Goal: Information Seeking & Learning: Learn about a topic

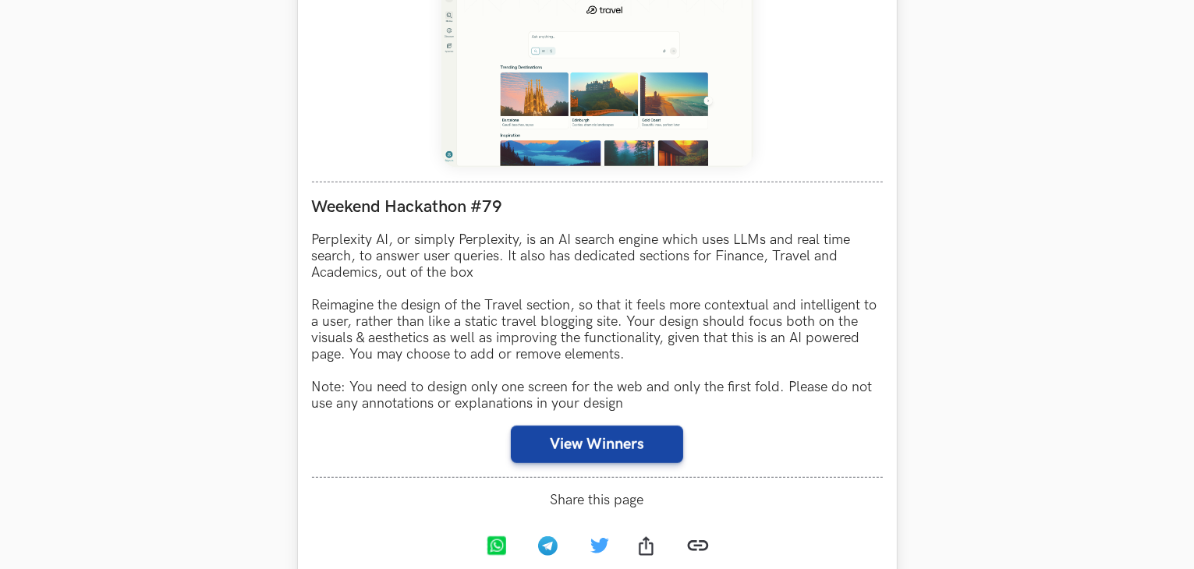
scroll to position [858, 0]
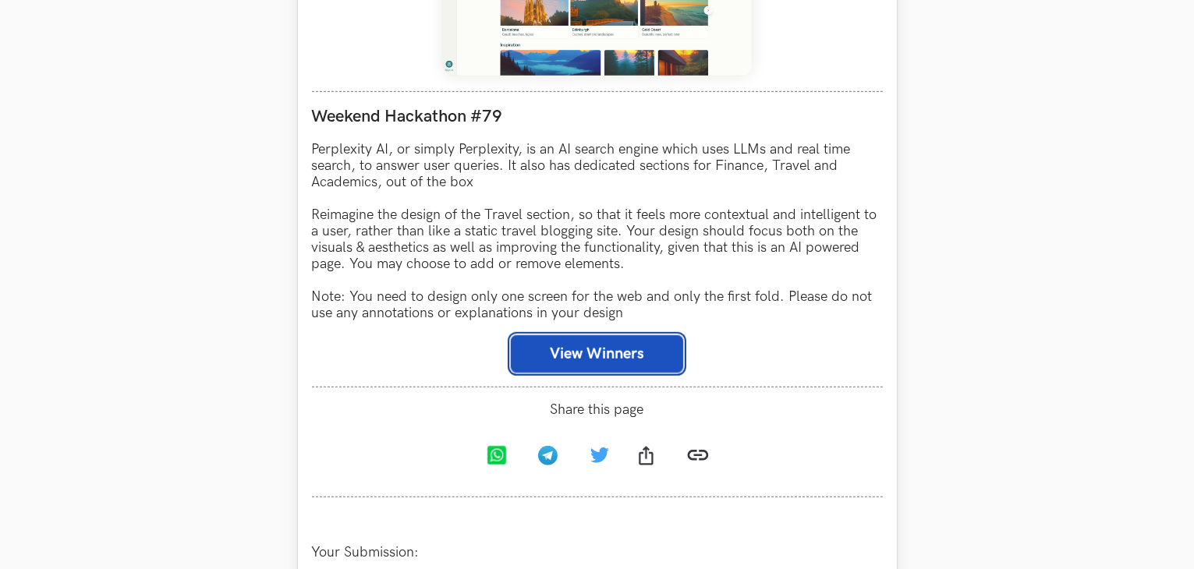
click at [580, 360] on button "View Winners" at bounding box center [597, 353] width 172 height 37
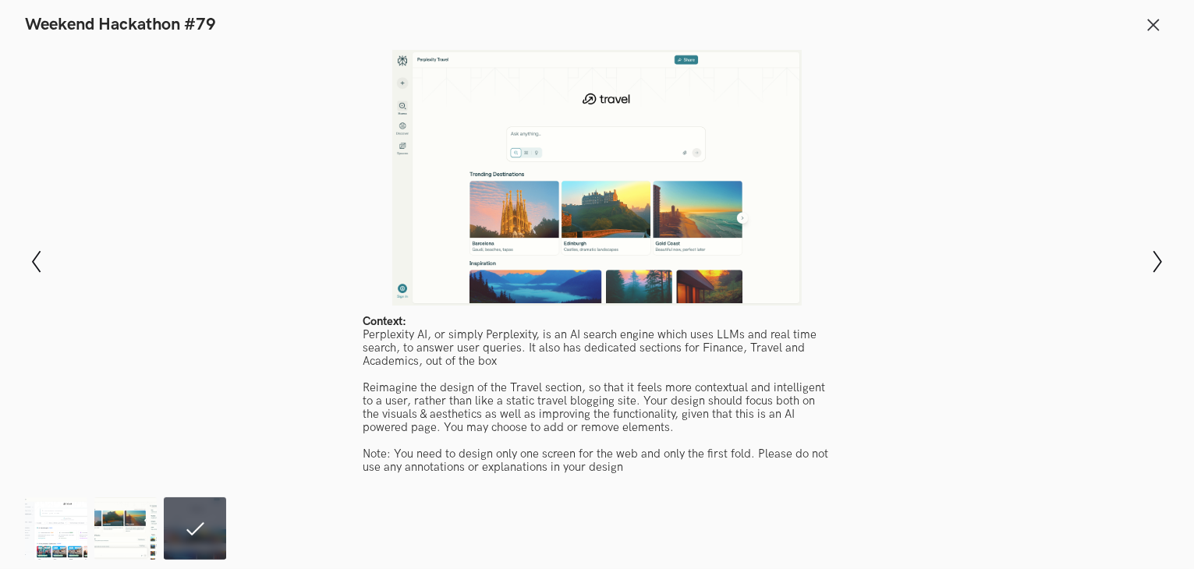
click at [1084, 244] on div at bounding box center [597, 178] width 1080 height 256
click at [1152, 29] on icon at bounding box center [1153, 24] width 17 height 17
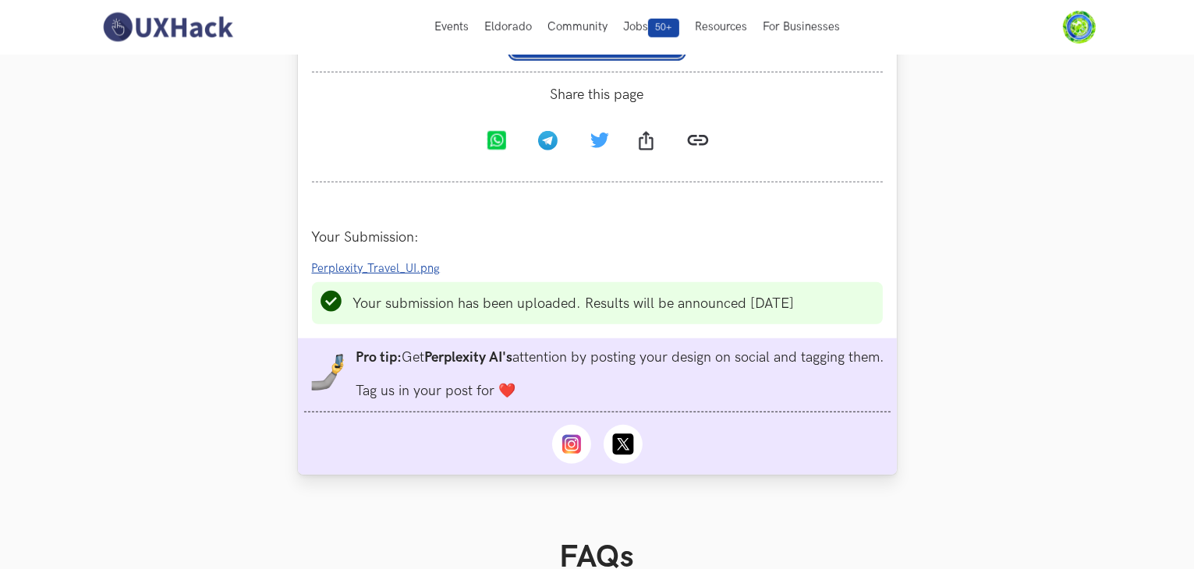
scroll to position [1170, 0]
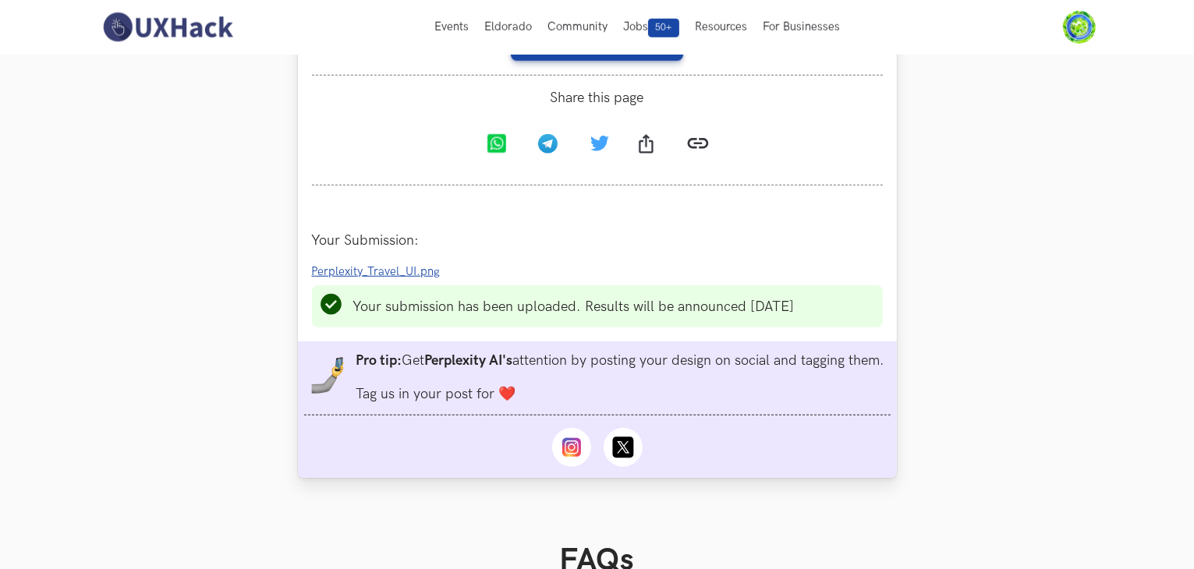
click at [396, 278] on span "Perplexity_Travel_UI.png" at bounding box center [376, 271] width 129 height 13
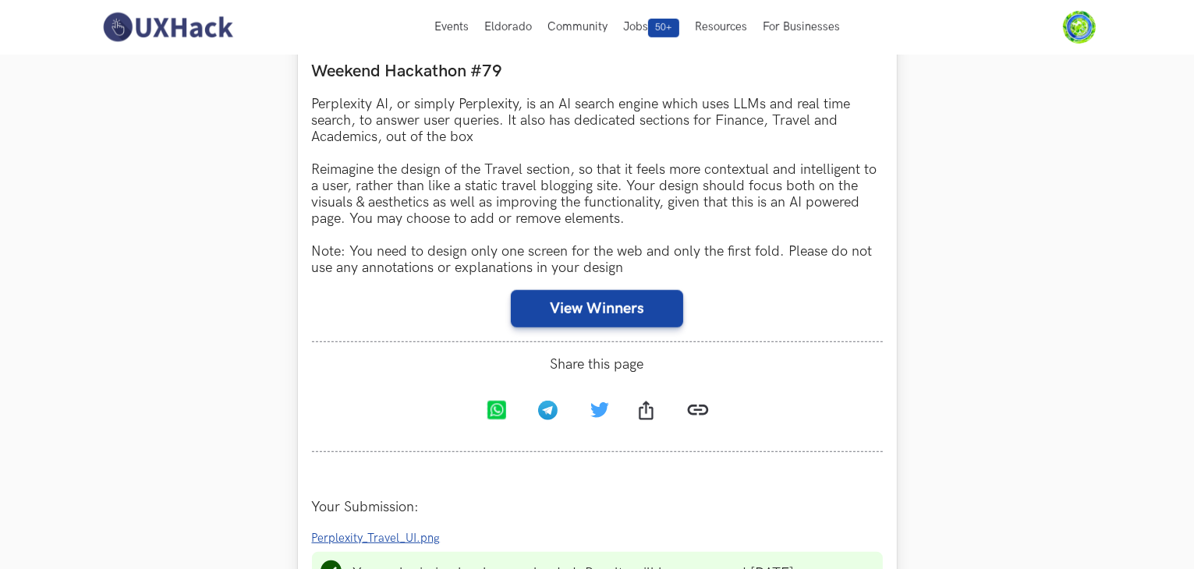
scroll to position [858, 0]
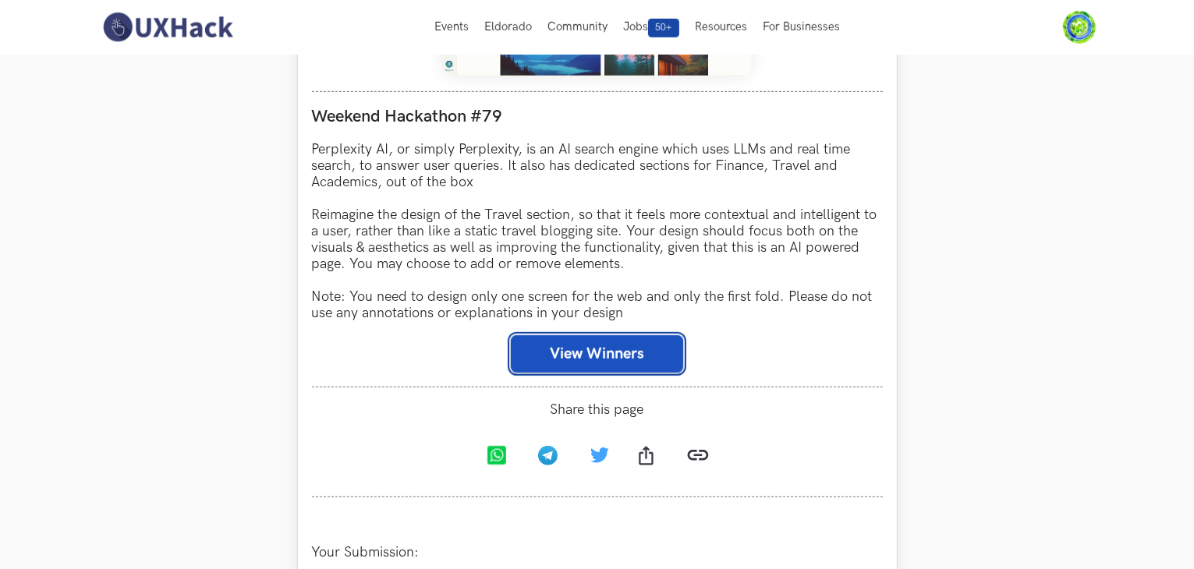
click at [619, 343] on button "View Winners" at bounding box center [597, 353] width 172 height 37
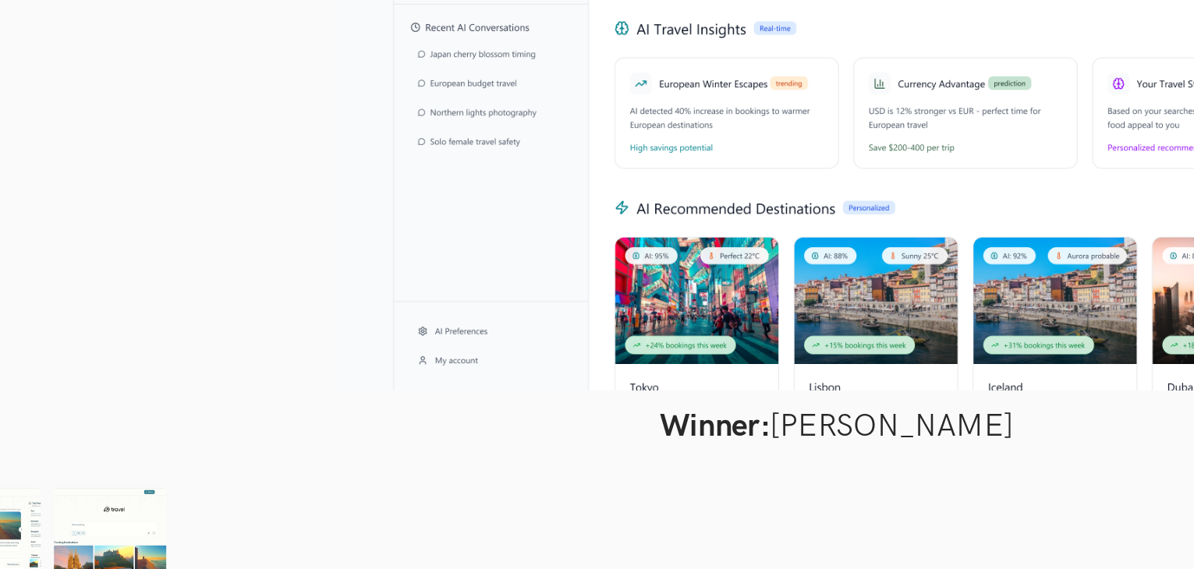
scroll to position [878, 0]
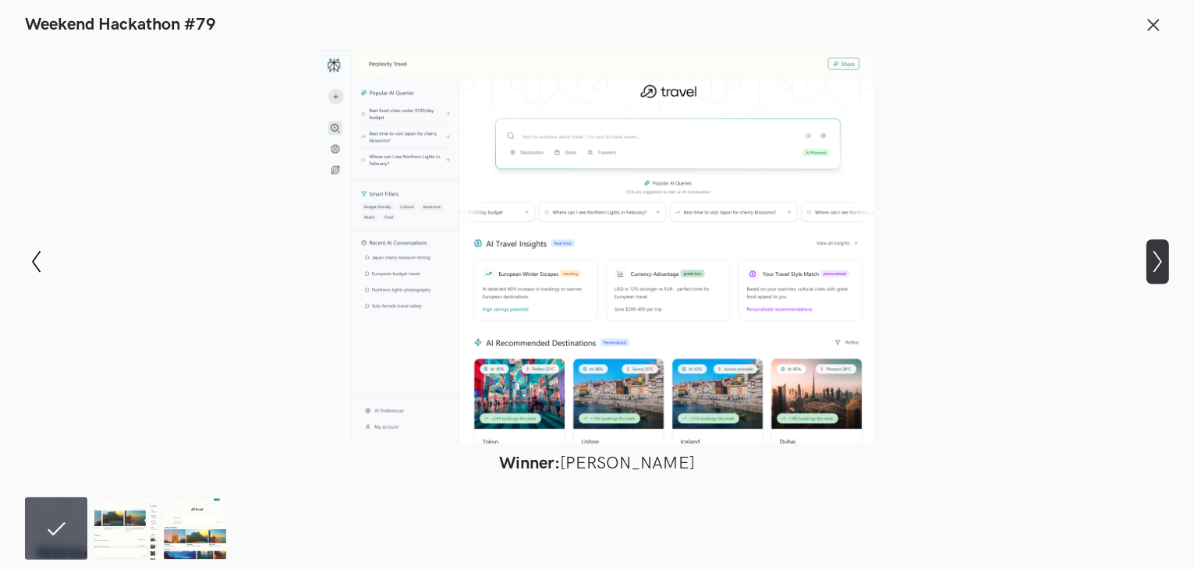
click at [1166, 271] on icon "Show next slide" at bounding box center [1158, 261] width 23 height 23
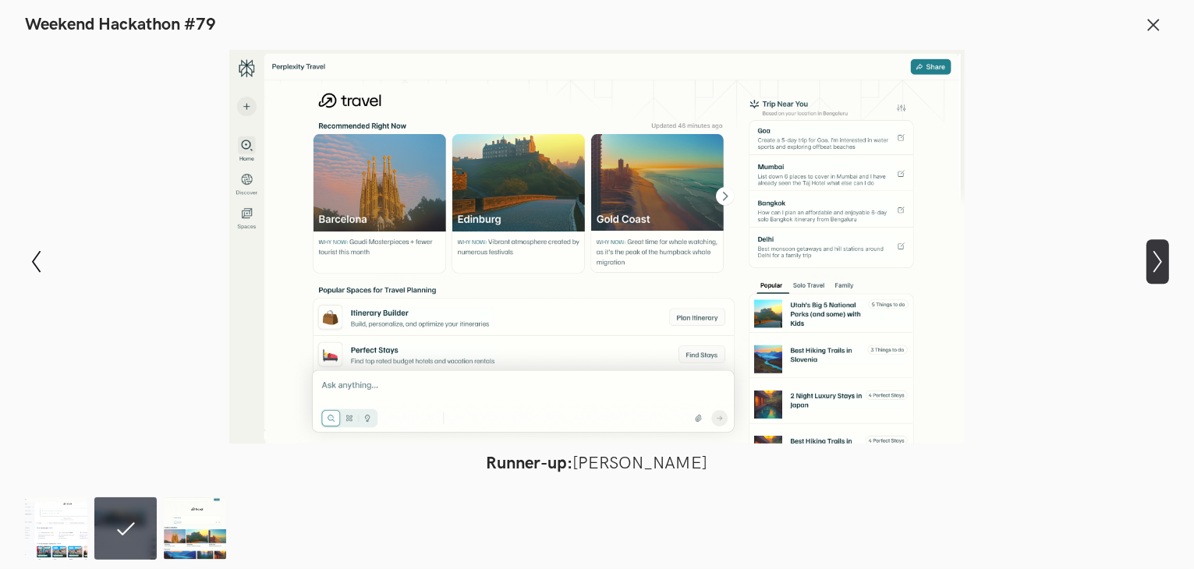
click at [1166, 271] on icon "Show next slide" at bounding box center [1158, 261] width 23 height 23
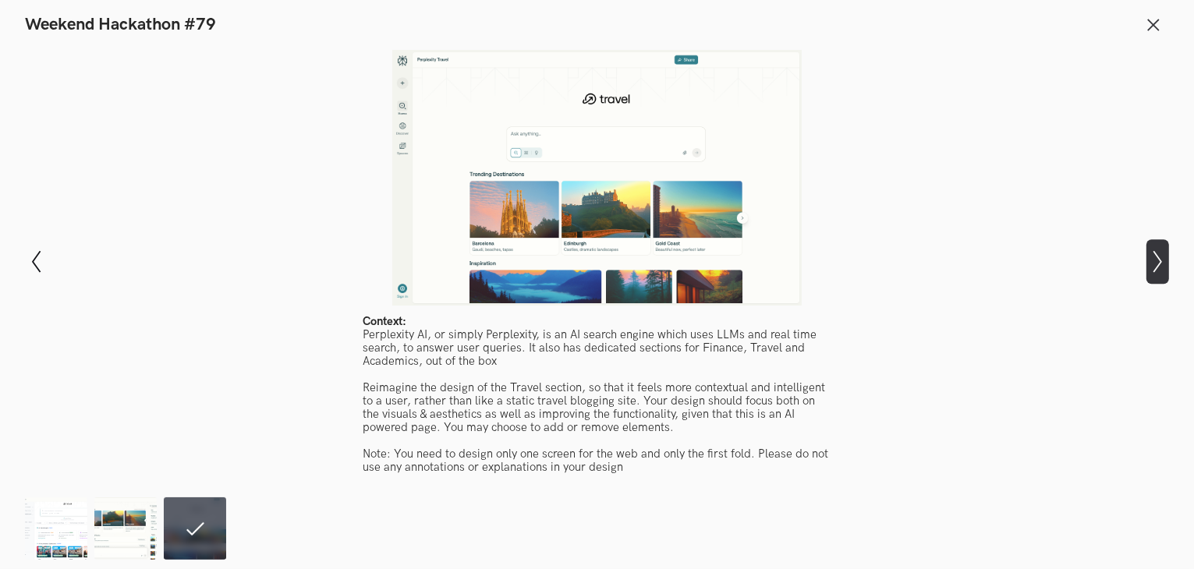
click at [1166, 271] on icon "Show next slide" at bounding box center [1158, 261] width 23 height 23
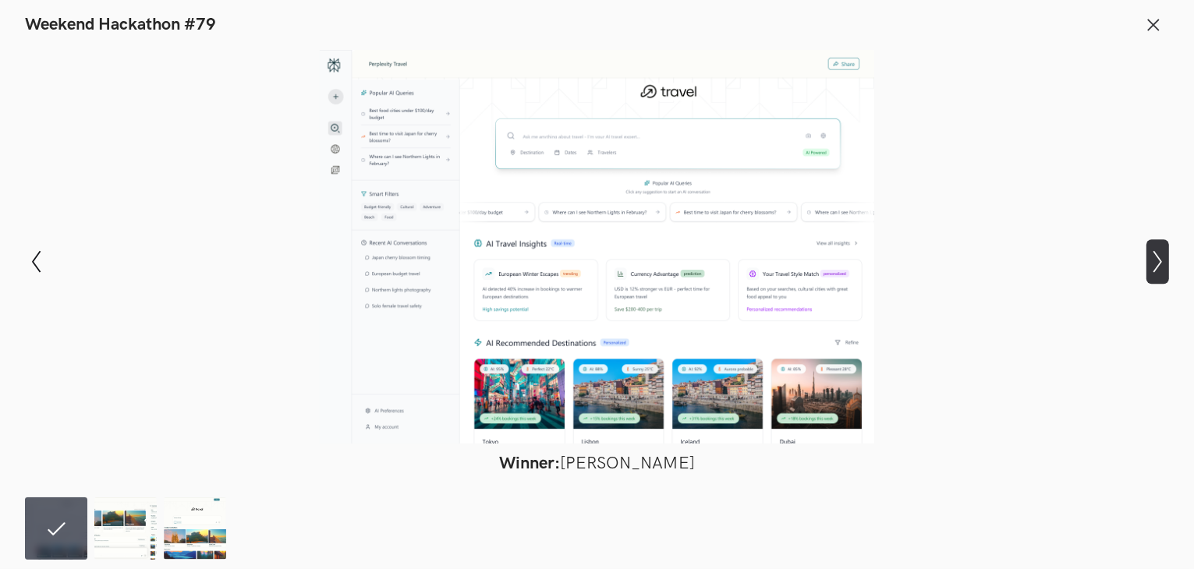
click at [1166, 271] on icon "Show next slide" at bounding box center [1158, 261] width 23 height 23
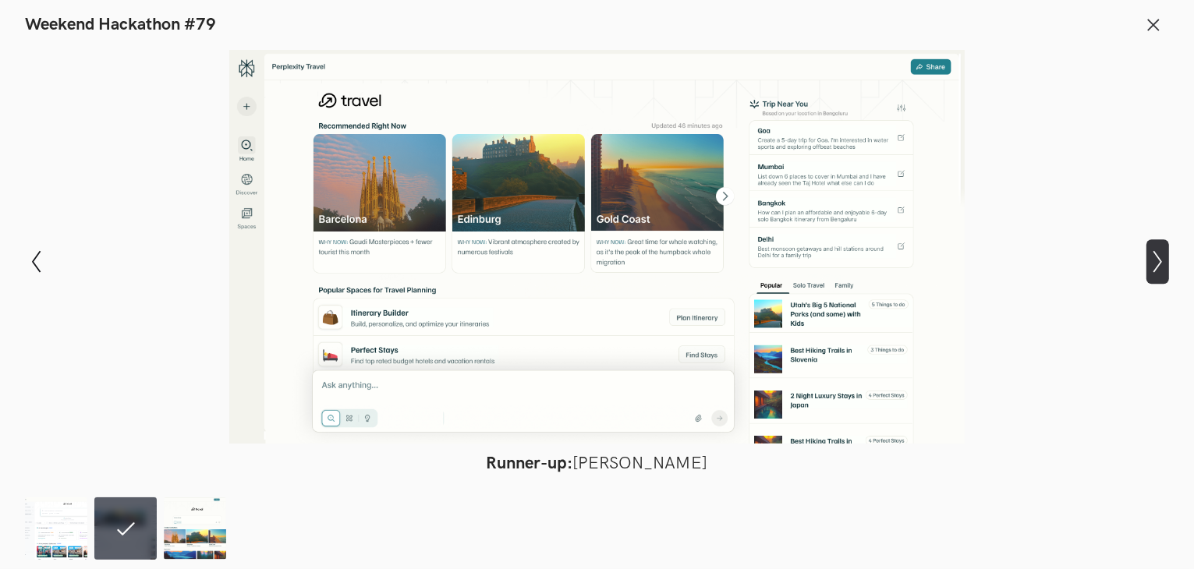
click at [1166, 271] on icon "Show next slide" at bounding box center [1158, 261] width 23 height 23
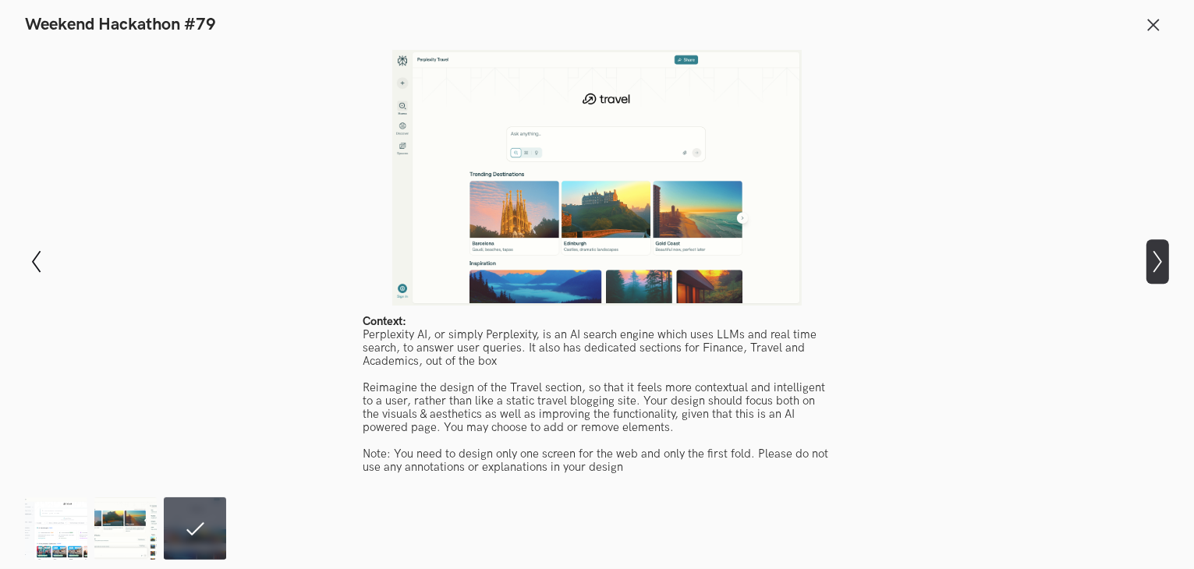
click at [1166, 271] on icon "Show next slide" at bounding box center [1158, 261] width 23 height 23
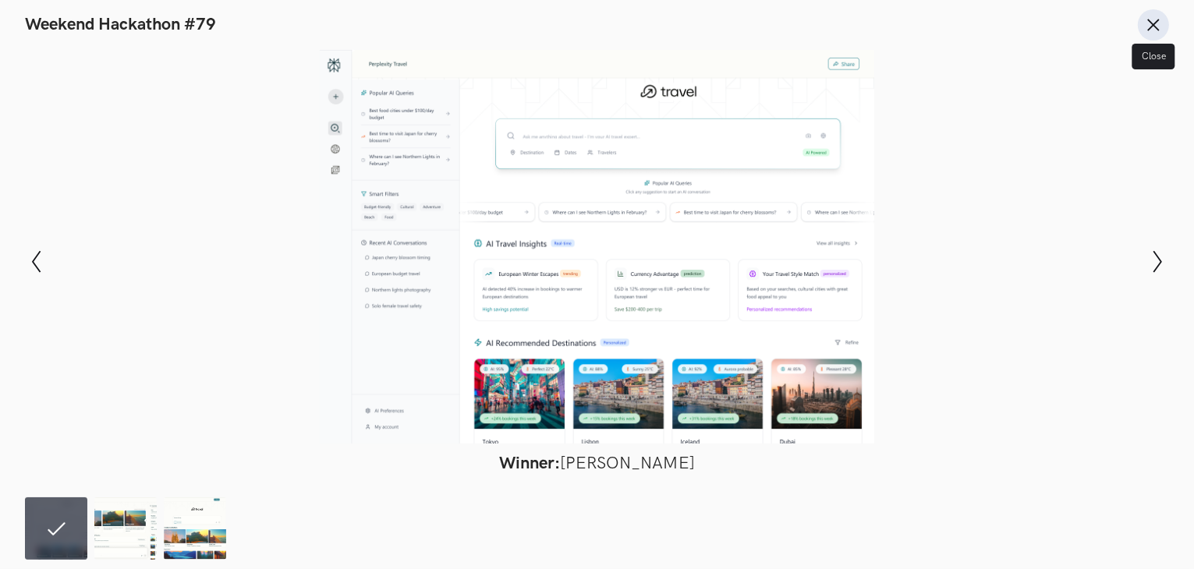
click at [1159, 26] on icon at bounding box center [1153, 24] width 17 height 17
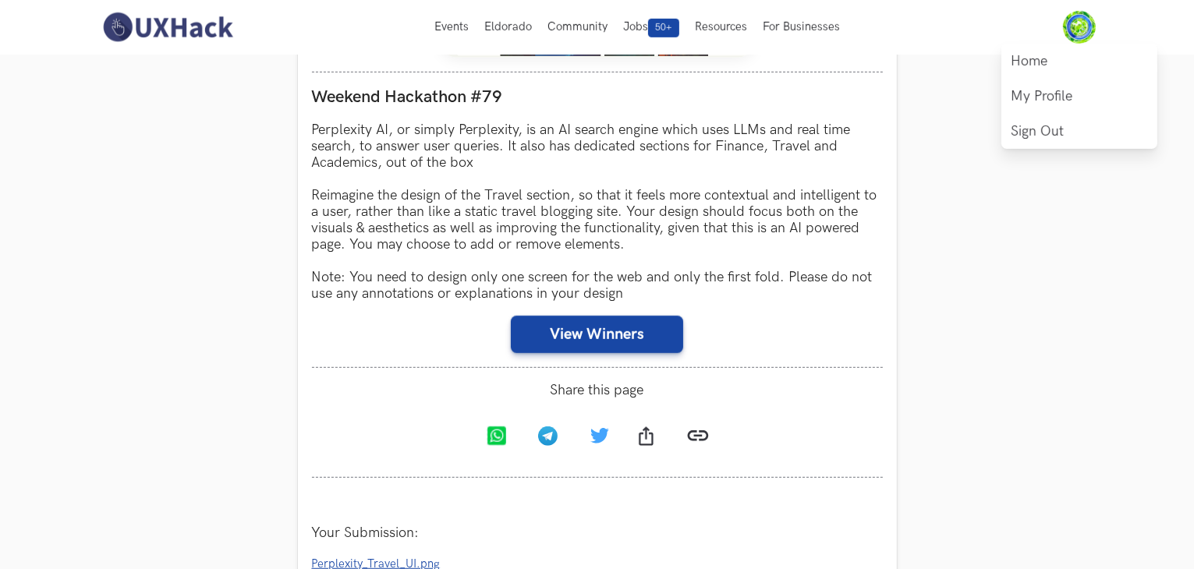
click at [1085, 20] on img at bounding box center [1079, 27] width 33 height 33
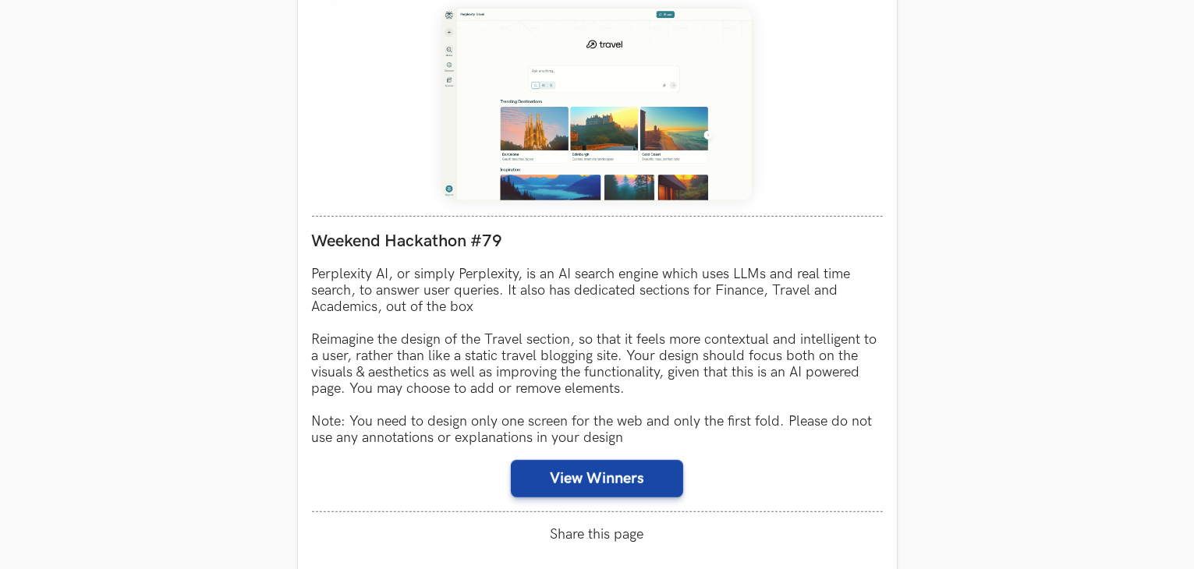
scroll to position [750, 0]
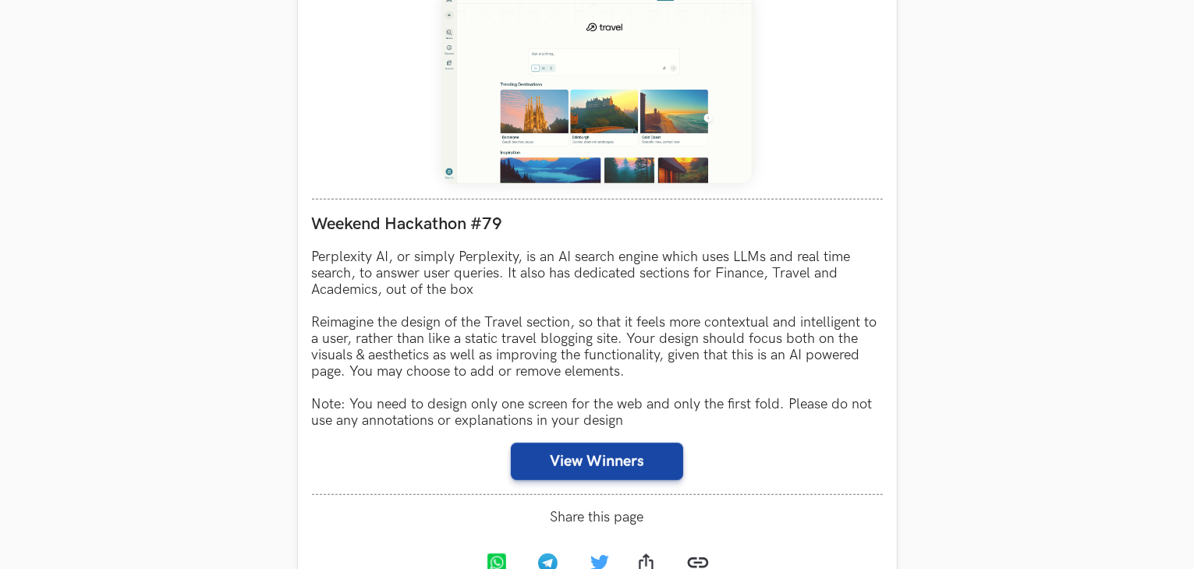
click at [1111, 436] on section "Weekend Hackathons One screen, one product, one weekend Use your design chops t…" at bounding box center [597, 424] width 1194 height 2240
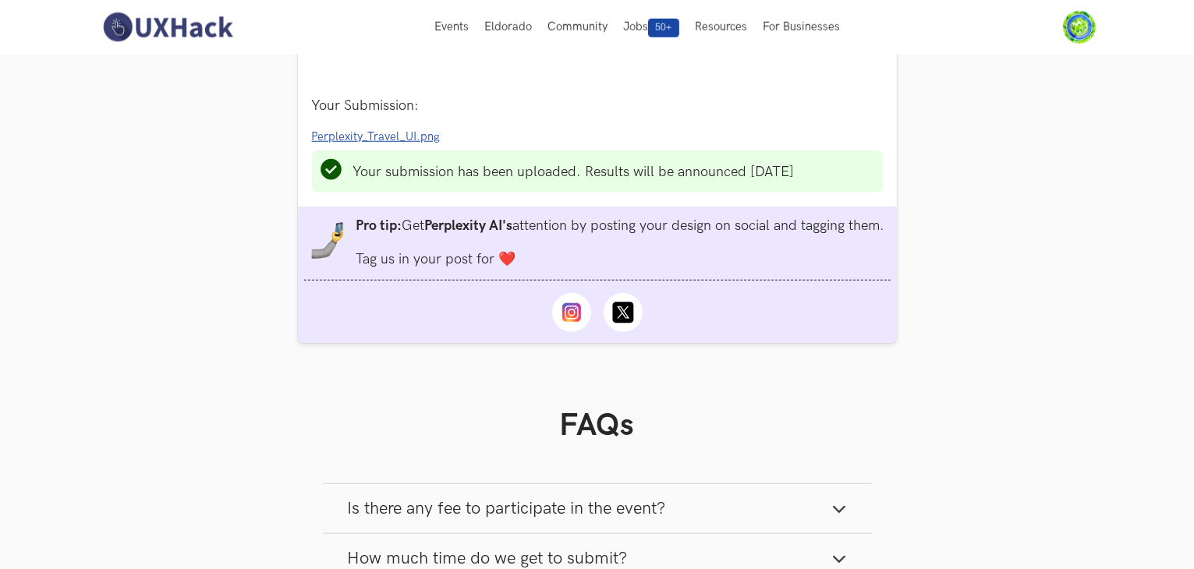
scroll to position [1159, 0]
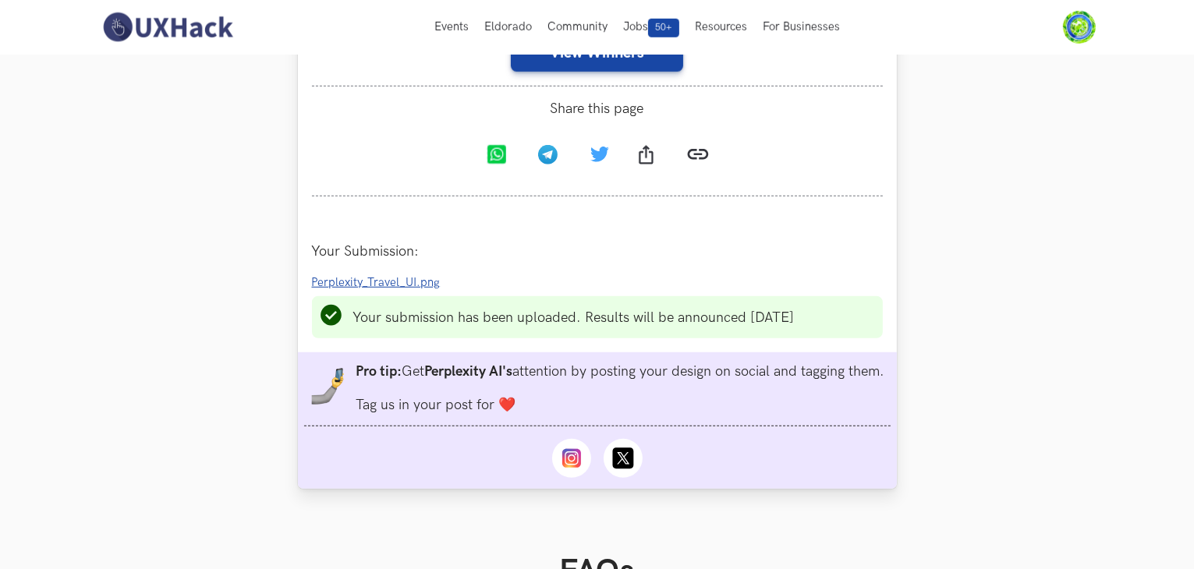
click at [395, 287] on span "Perplexity_Travel_UI.png" at bounding box center [376, 282] width 129 height 13
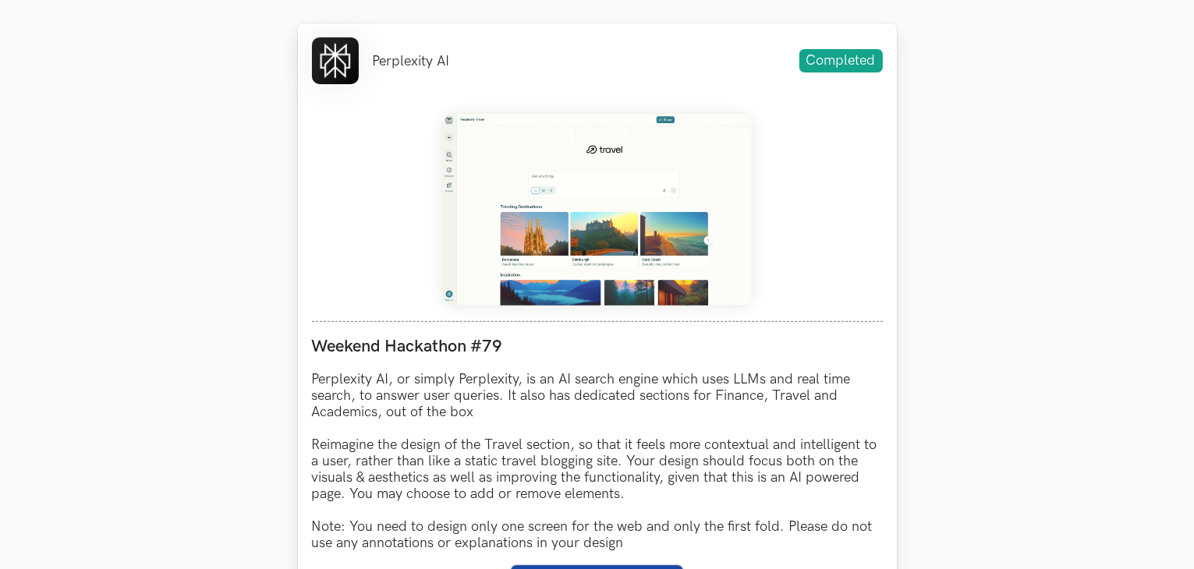
scroll to position [936, 0]
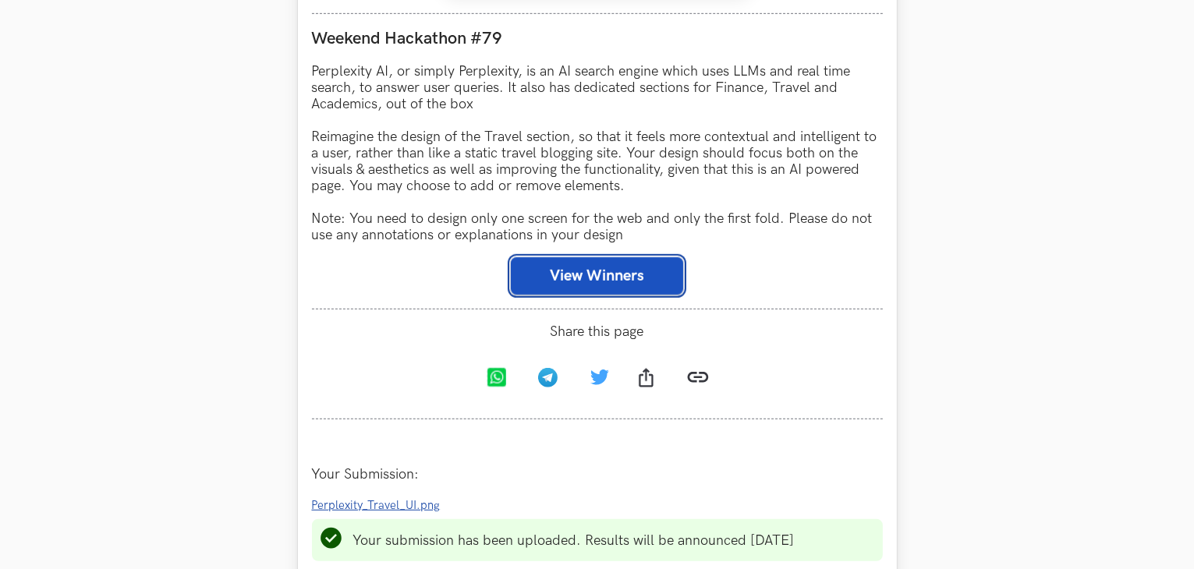
click at [573, 282] on button "View Winners" at bounding box center [597, 275] width 172 height 37
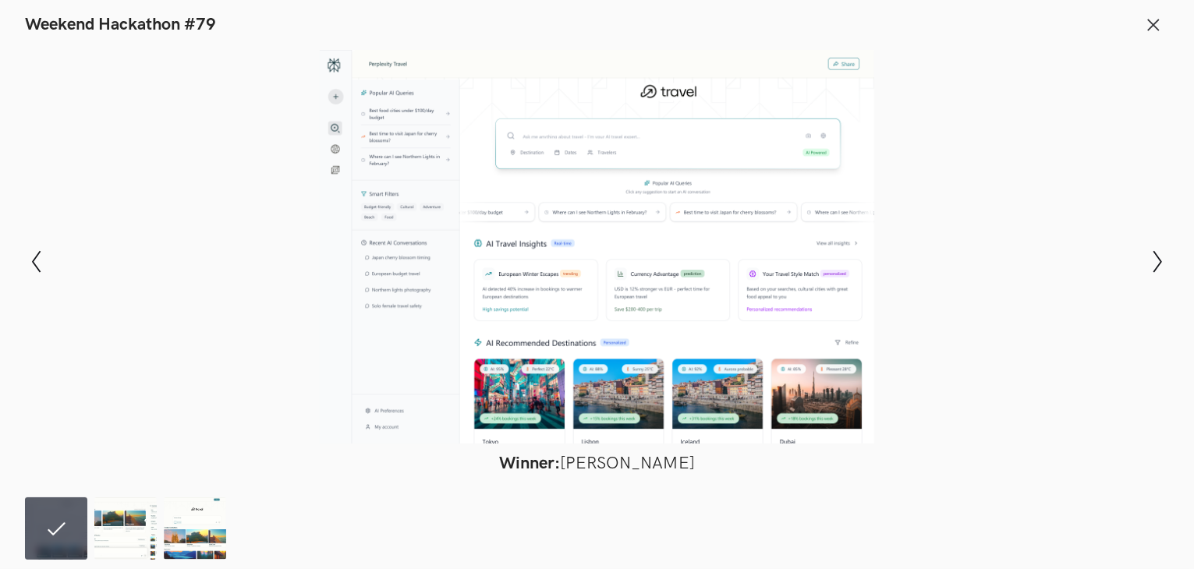
click at [546, 147] on div at bounding box center [597, 247] width 1080 height 394
click at [1155, 260] on icon "Show next slide" at bounding box center [1158, 261] width 23 height 23
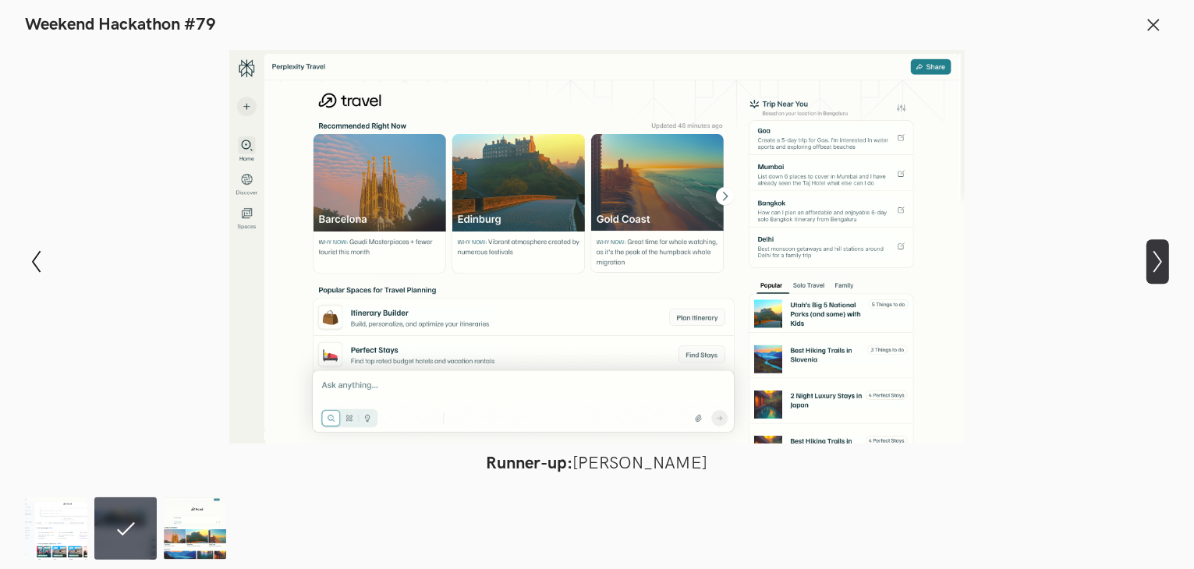
click at [1155, 260] on icon "Show next slide" at bounding box center [1158, 261] width 23 height 23
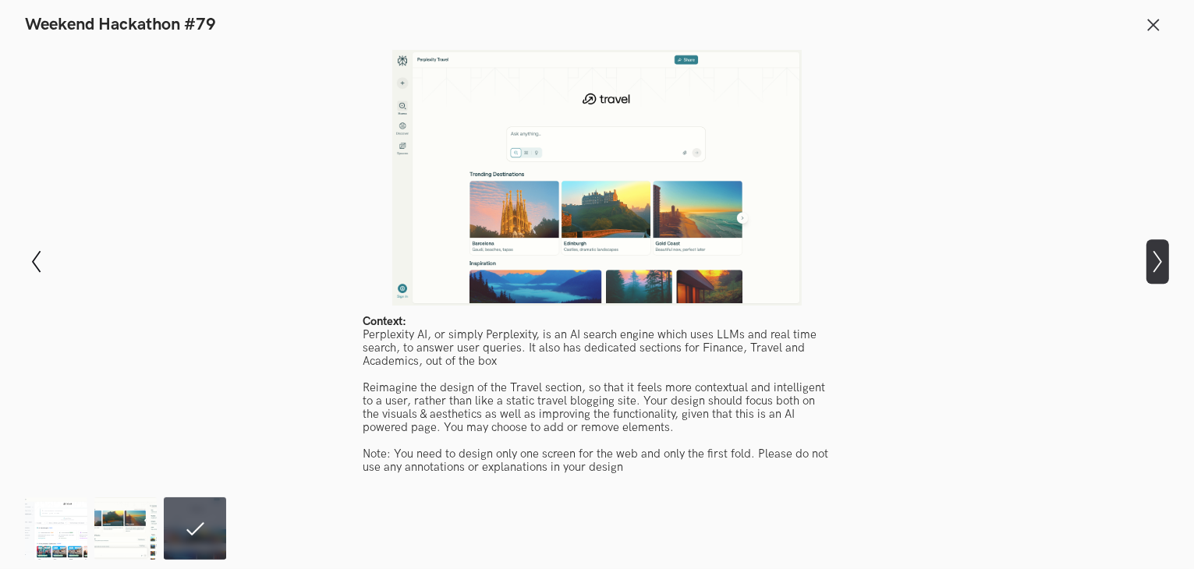
click at [1155, 260] on icon "Show next slide" at bounding box center [1158, 261] width 23 height 23
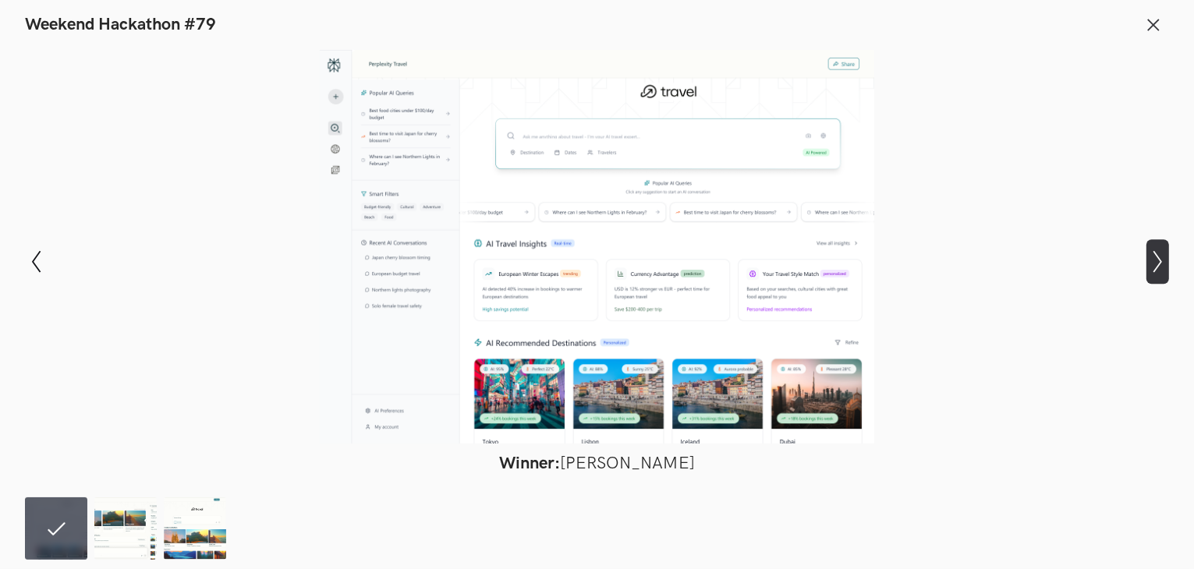
click at [1155, 260] on icon "Show next slide" at bounding box center [1158, 261] width 23 height 23
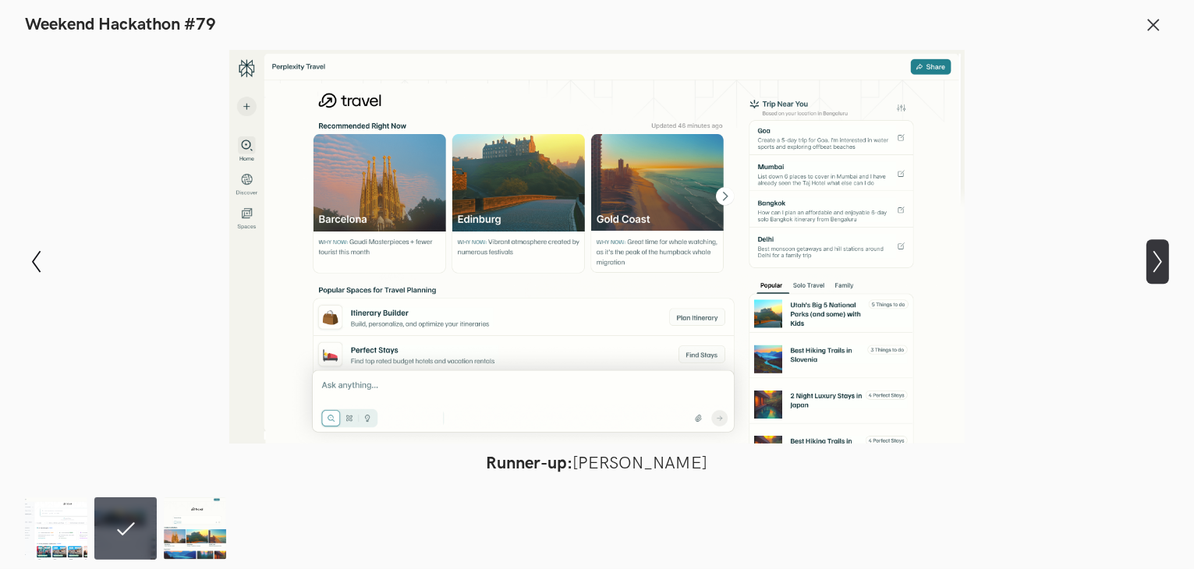
click at [1155, 260] on icon "Show next slide" at bounding box center [1158, 261] width 23 height 23
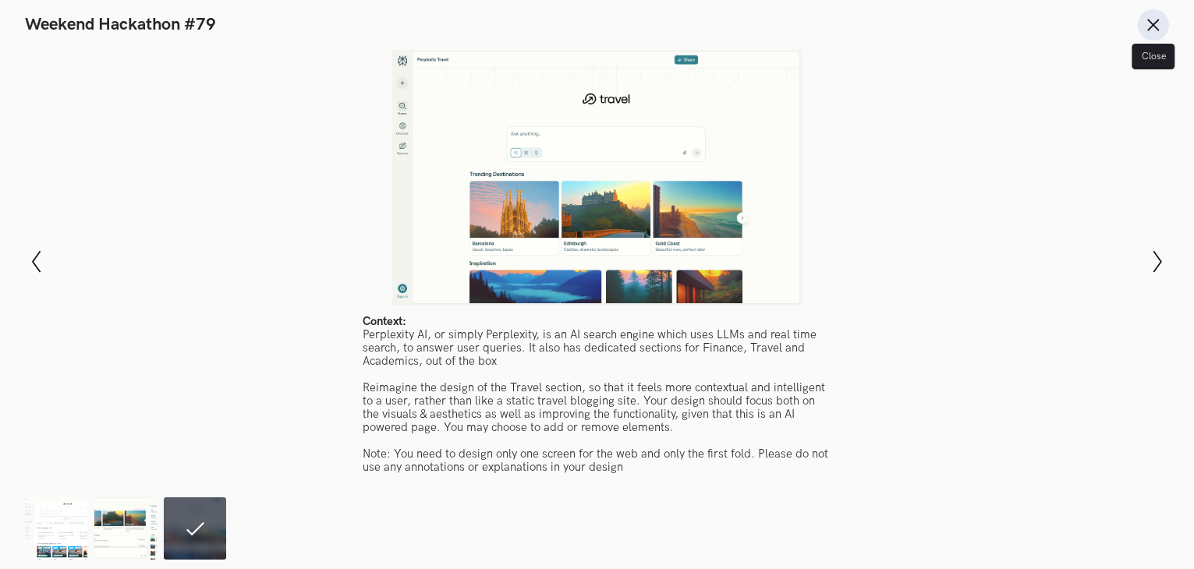
click at [1155, 23] on line at bounding box center [1154, 25] width 10 height 10
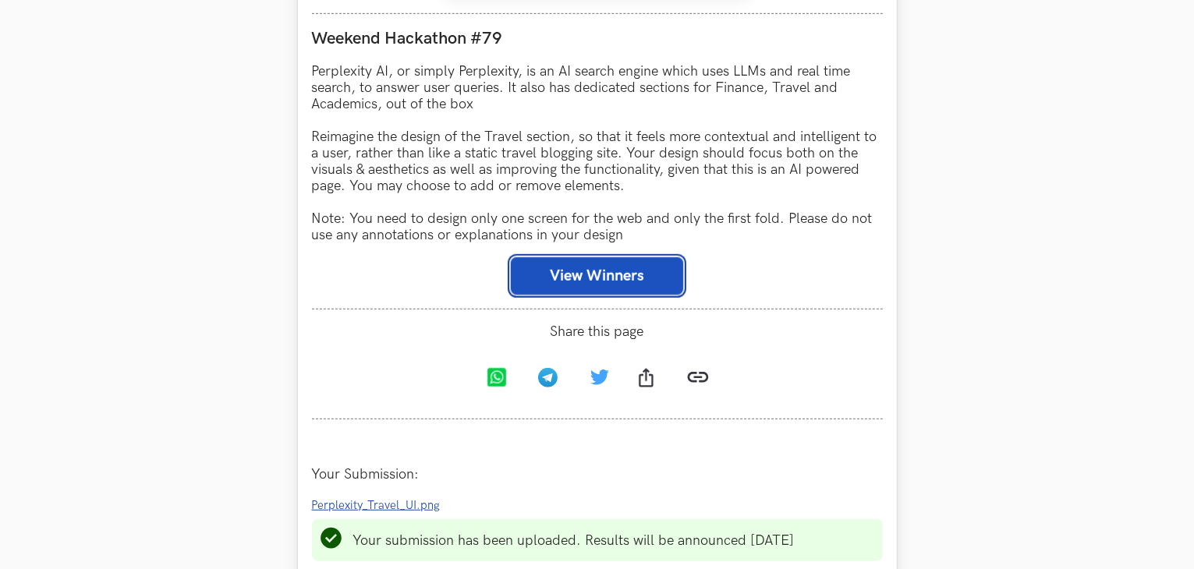
click at [662, 278] on button "View Winners" at bounding box center [597, 275] width 172 height 37
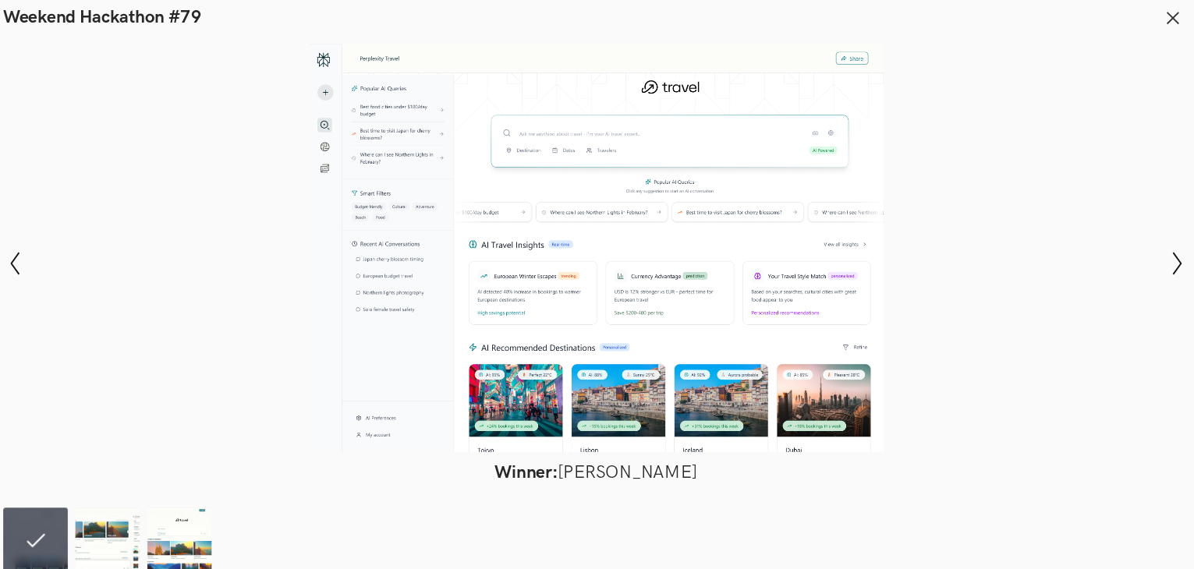
scroll to position [936, 0]
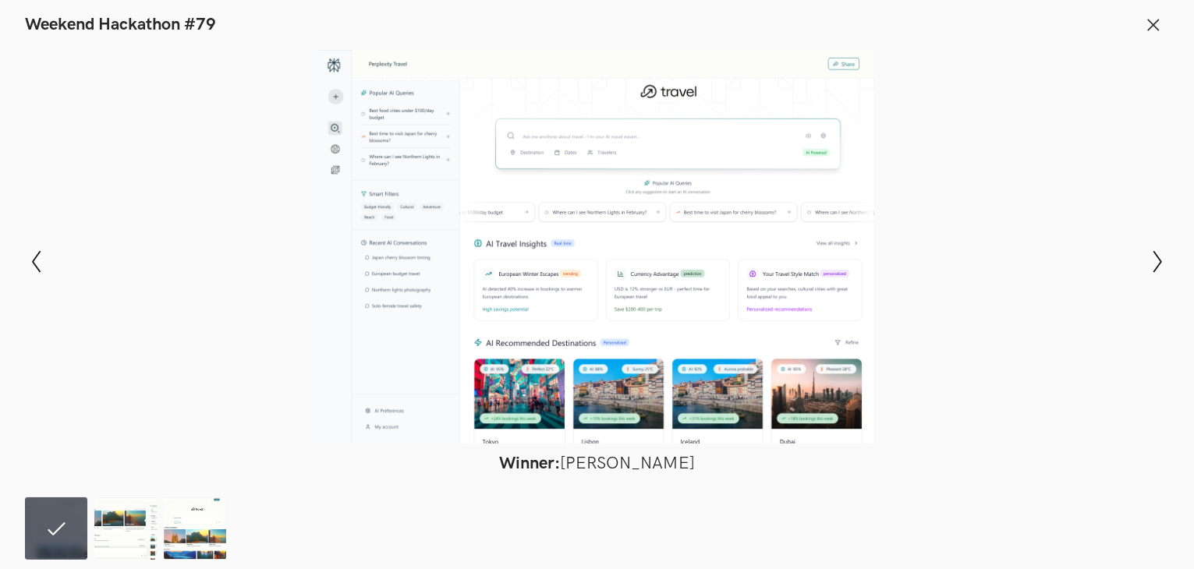
drag, startPoint x: 546, startPoint y: 229, endPoint x: 517, endPoint y: 89, distance: 142.6
drag, startPoint x: 517, startPoint y: 89, endPoint x: 447, endPoint y: 216, distance: 145.2
click at [447, 216] on div at bounding box center [597, 247] width 1080 height 394
